Goal: Information Seeking & Learning: Learn about a topic

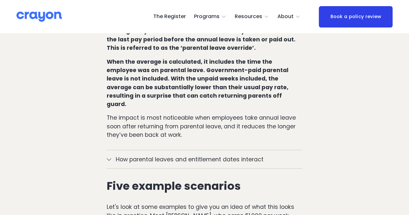
scroll to position [625, 0]
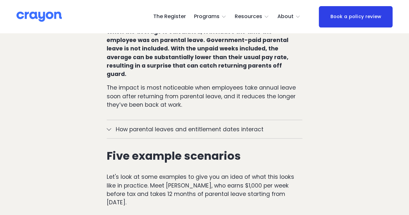
click at [110, 120] on button "How parental leaves and entitlement dates interact" at bounding box center [204, 129] width 195 height 18
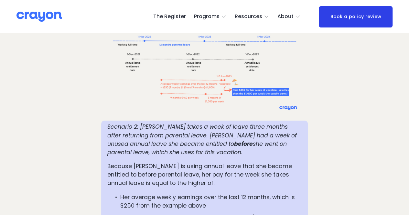
scroll to position [1198, 0]
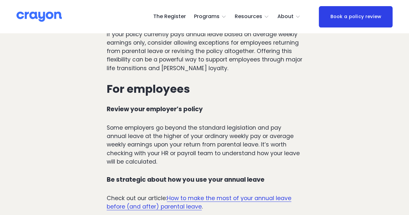
scroll to position [2606, 0]
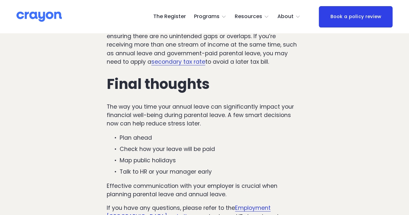
scroll to position [1398, 0]
